Goal: Task Accomplishment & Management: Manage account settings

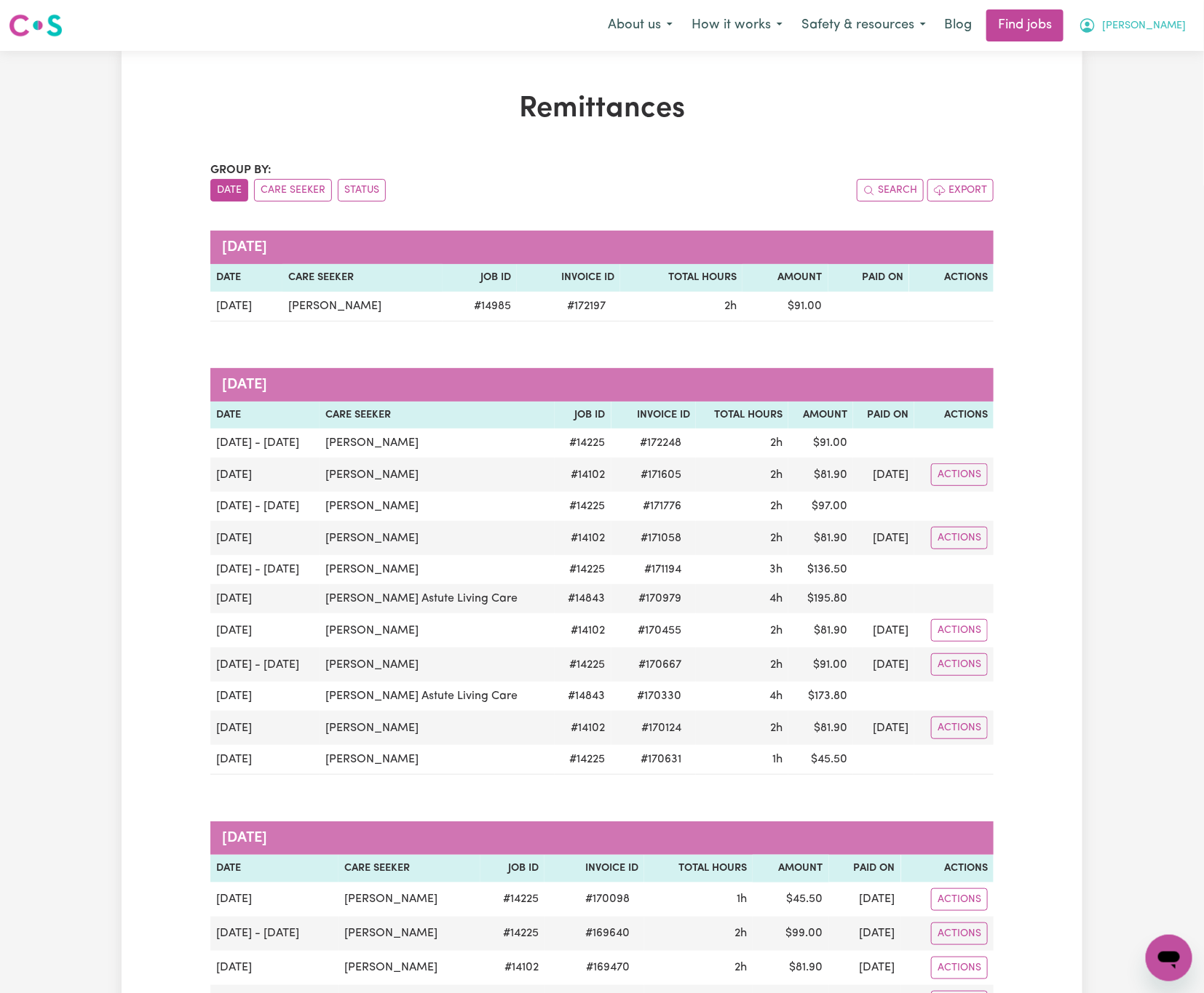
drag, startPoint x: 0, startPoint y: 0, endPoint x: 1187, endPoint y: 21, distance: 1187.2
click at [1187, 21] on button "[PERSON_NAME]" at bounding box center [1131, 25] width 126 height 30
click at [1143, 114] on link "Logout" at bounding box center [1137, 110] width 115 height 27
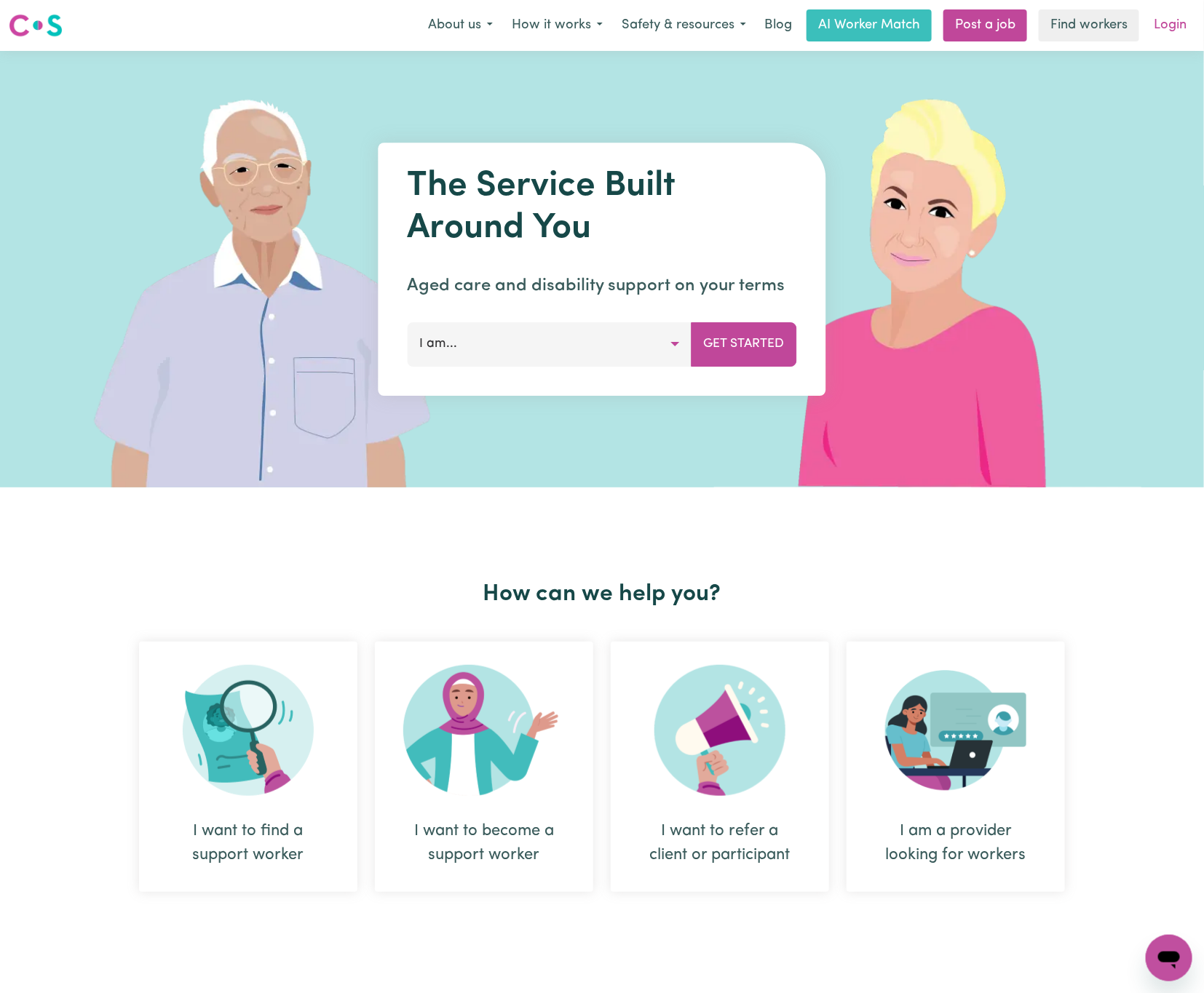
click at [1162, 33] on link "Login" at bounding box center [1170, 25] width 50 height 32
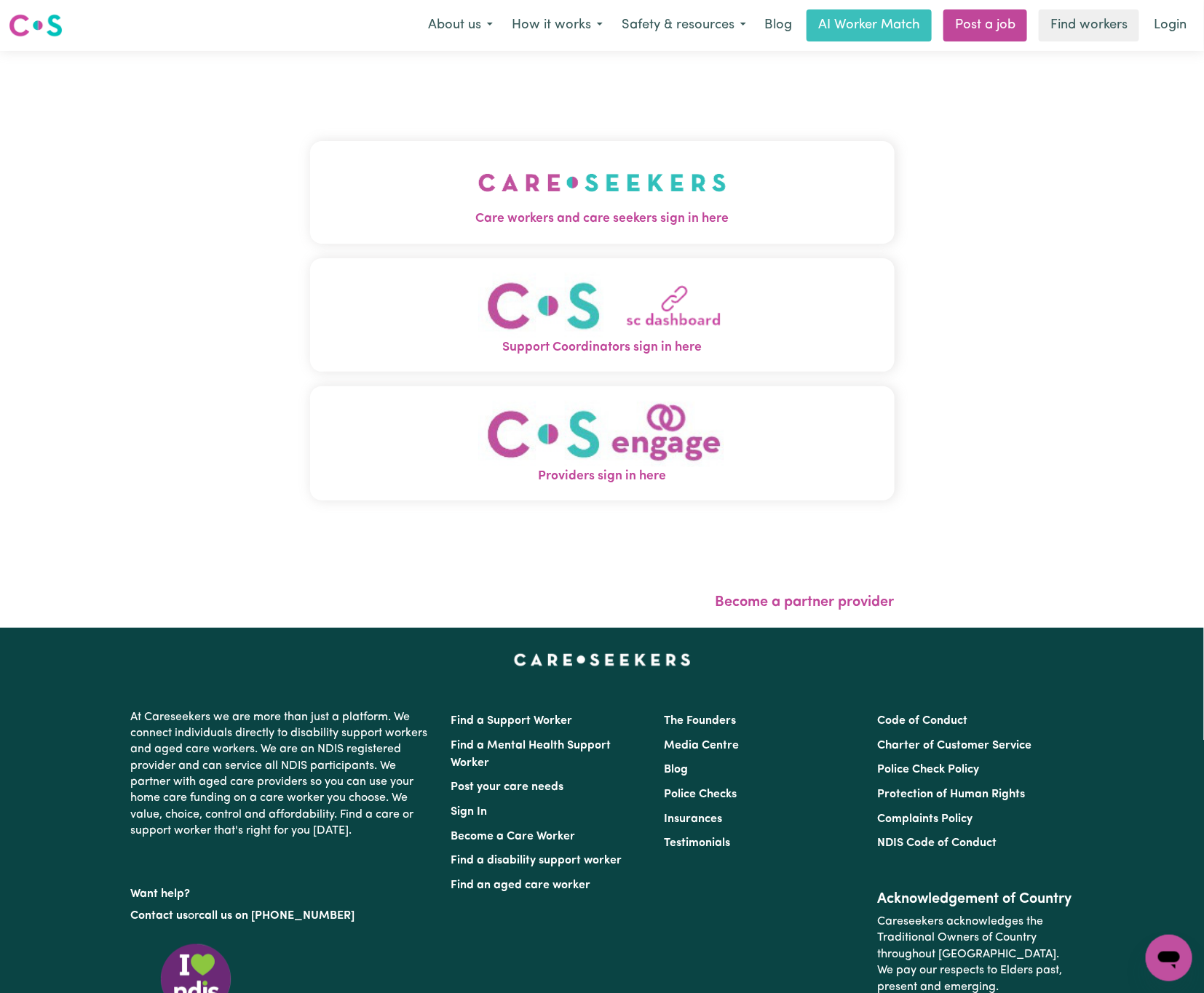
click at [637, 176] on img "Care workers and care seekers sign in here" at bounding box center [602, 182] width 248 height 54
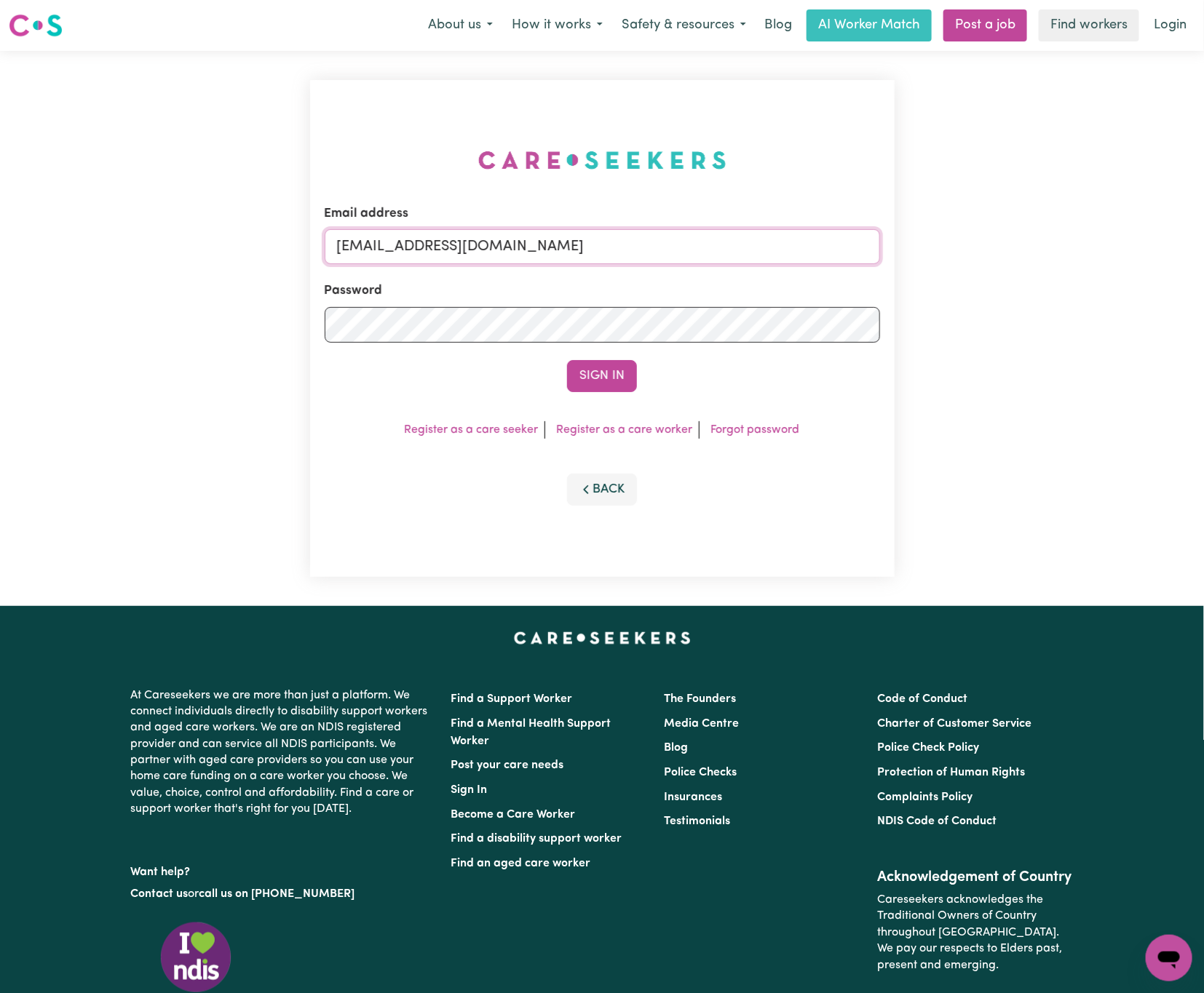
drag, startPoint x: 412, startPoint y: 243, endPoint x: 1214, endPoint y: 243, distance: 802.0
click at [1203, 243] on html "Menu About us How it works Safety & resources Blog AI Worker Match Post a job F…" at bounding box center [602, 592] width 1204 height 1185
paste input "[PERSON_NAME][EMAIL_ADDRESS][DOMAIN_NAME]"
type input "superuser~[PERSON_NAME][EMAIL_ADDRESS][DOMAIN_NAME]"
click at [568, 361] on button "Sign In" at bounding box center [602, 377] width 70 height 32
